Goal: Task Accomplishment & Management: Use online tool/utility

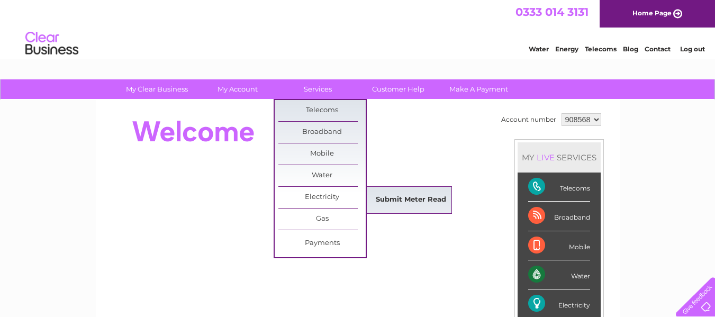
click at [404, 196] on link "Submit Meter Read" at bounding box center [410, 199] width 87 height 21
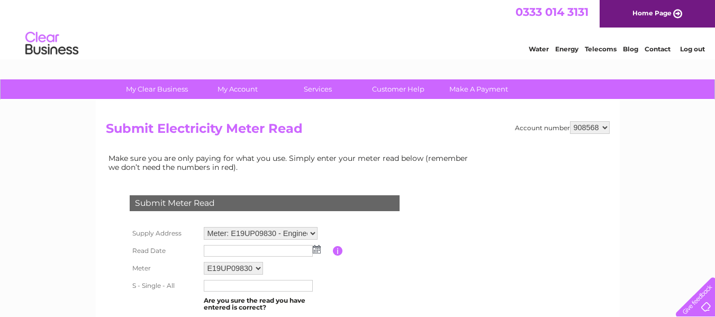
click at [316, 250] on img at bounding box center [317, 249] width 8 height 8
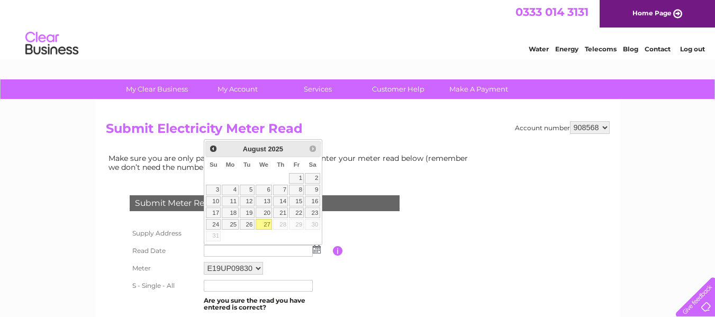
click at [268, 227] on link "27" at bounding box center [263, 224] width 17 height 11
type input "[DATE]"
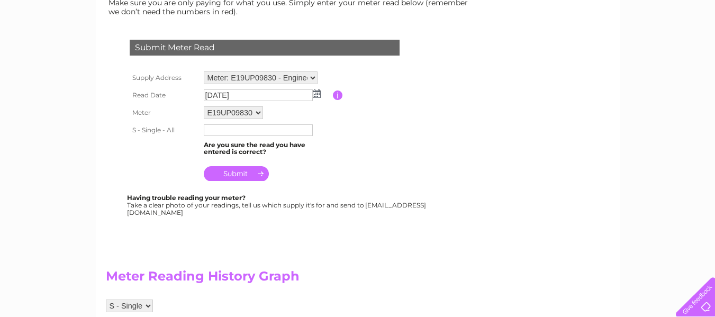
scroll to position [159, 0]
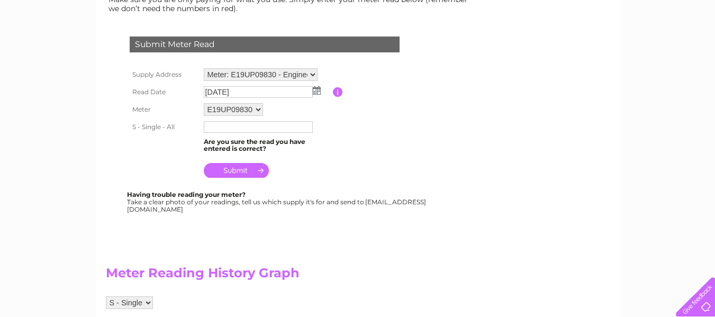
click at [228, 129] on input "text" at bounding box center [258, 127] width 109 height 12
type input "10636"
click at [426, 185] on div "Submit Meter Read Supply Address Meter: E19UP09830 - Engineering Services, Vict…" at bounding box center [267, 120] width 322 height 188
click at [235, 163] on input "submit" at bounding box center [236, 170] width 65 height 15
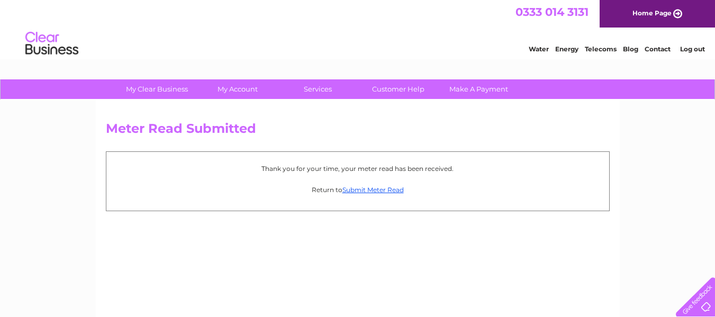
click at [698, 48] on link "Log out" at bounding box center [692, 49] width 25 height 8
